Goal: Navigation & Orientation: Go to known website

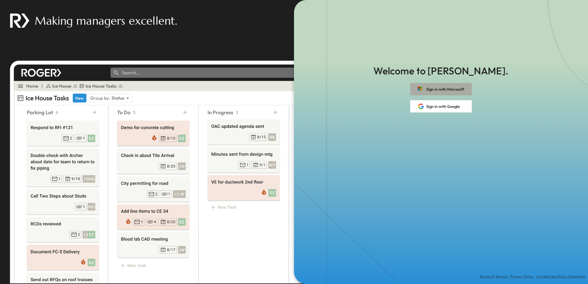
click at [463, 91] on button "Sign in with Microsoft" at bounding box center [441, 89] width 62 height 12
